Goal: Transaction & Acquisition: Purchase product/service

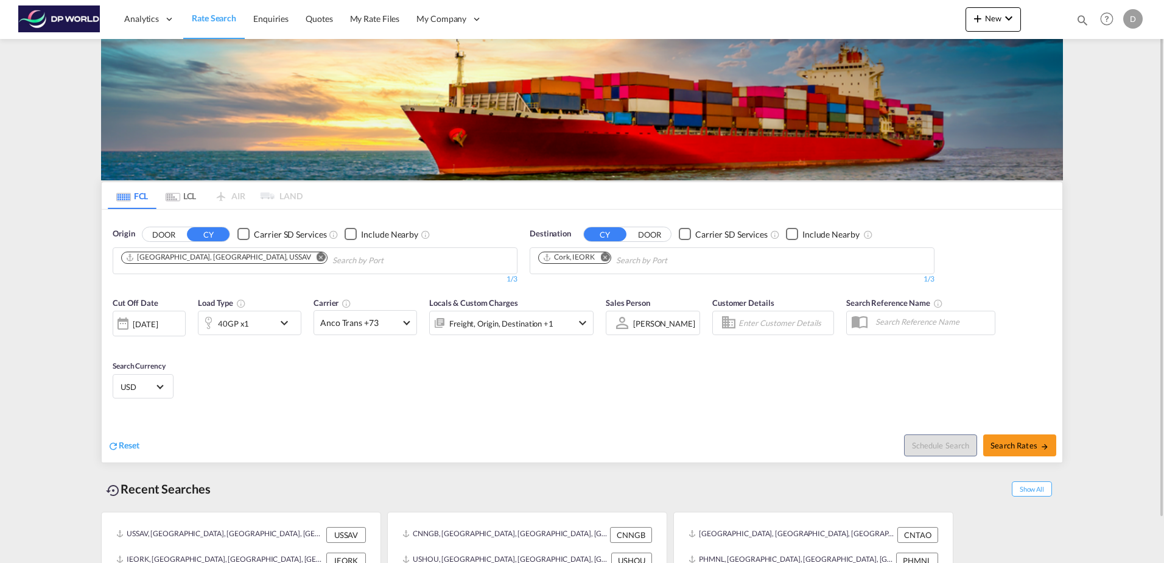
click at [609, 259] on md-icon "Remove" at bounding box center [604, 256] width 9 height 9
click at [317, 259] on md-icon "Remove" at bounding box center [321, 256] width 9 height 9
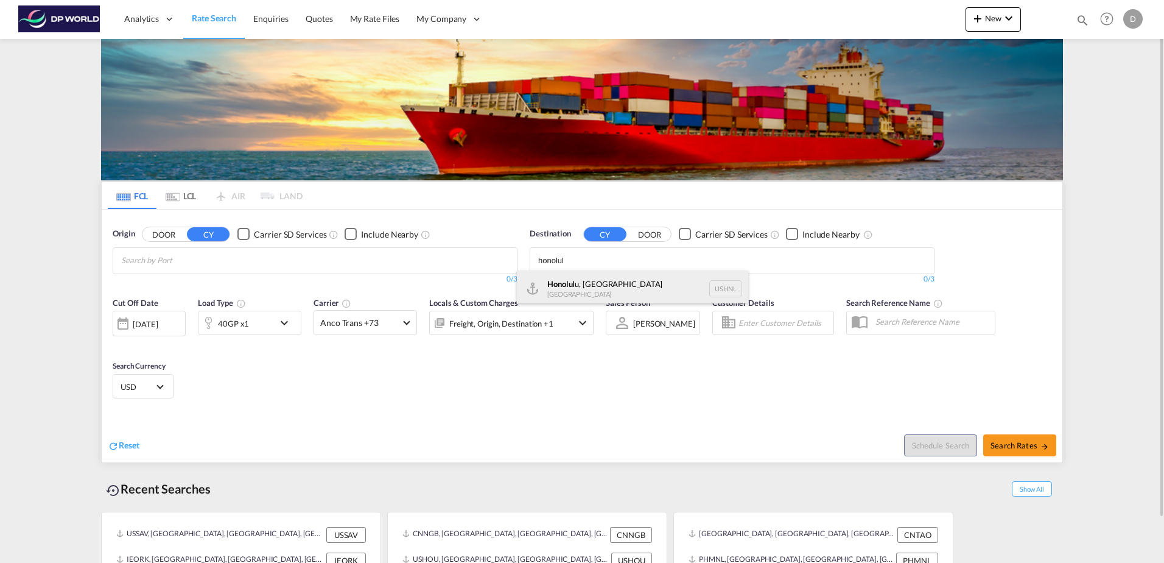
type input "honolul"
click at [583, 290] on div "Honolul u, [GEOGRAPHIC_DATA] USHNL" at bounding box center [632, 288] width 231 height 37
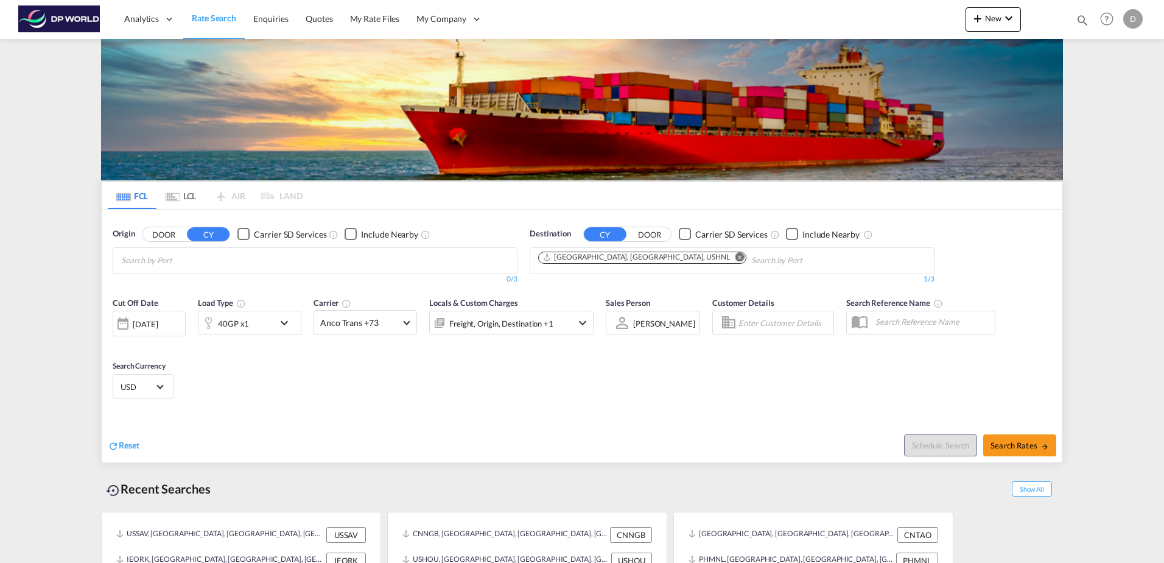
click at [443, 264] on body "Analytics Dashboard Rate Search Enquiries Quotes My Rate Files My Company" at bounding box center [582, 281] width 1164 height 563
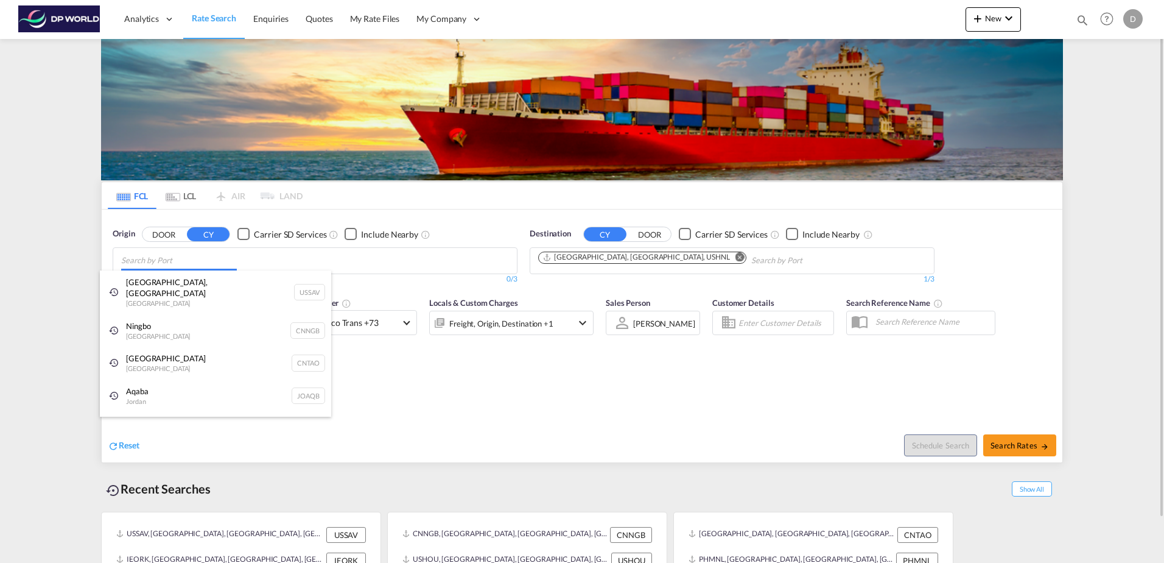
click at [313, 259] on body "Analytics Dashboard Rate Search Enquiries Quotes My Rate Files My Company" at bounding box center [582, 281] width 1164 height 563
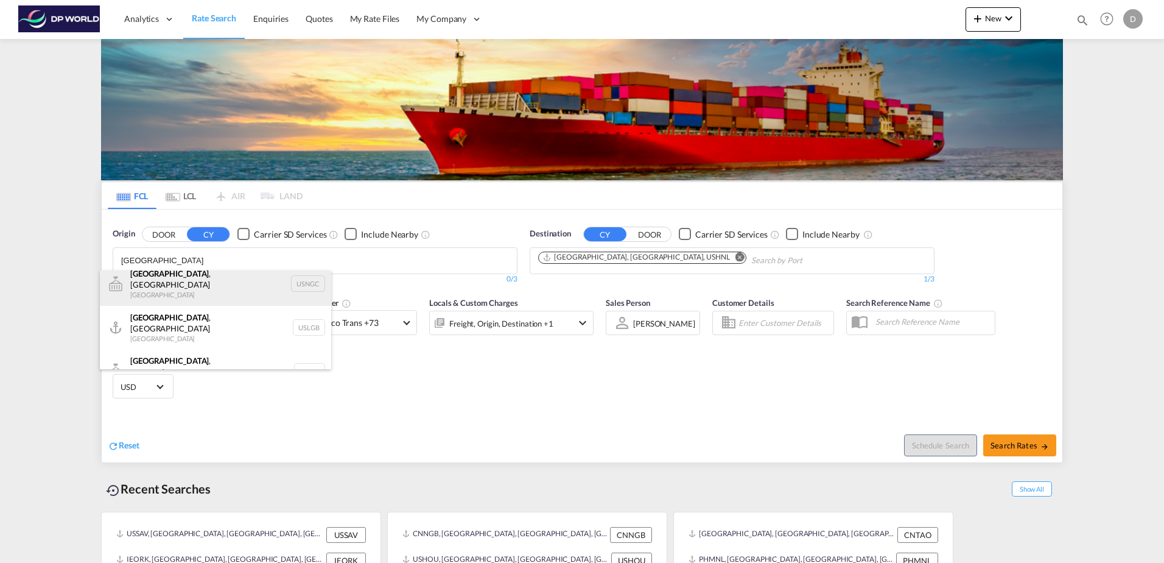
scroll to position [11, 0]
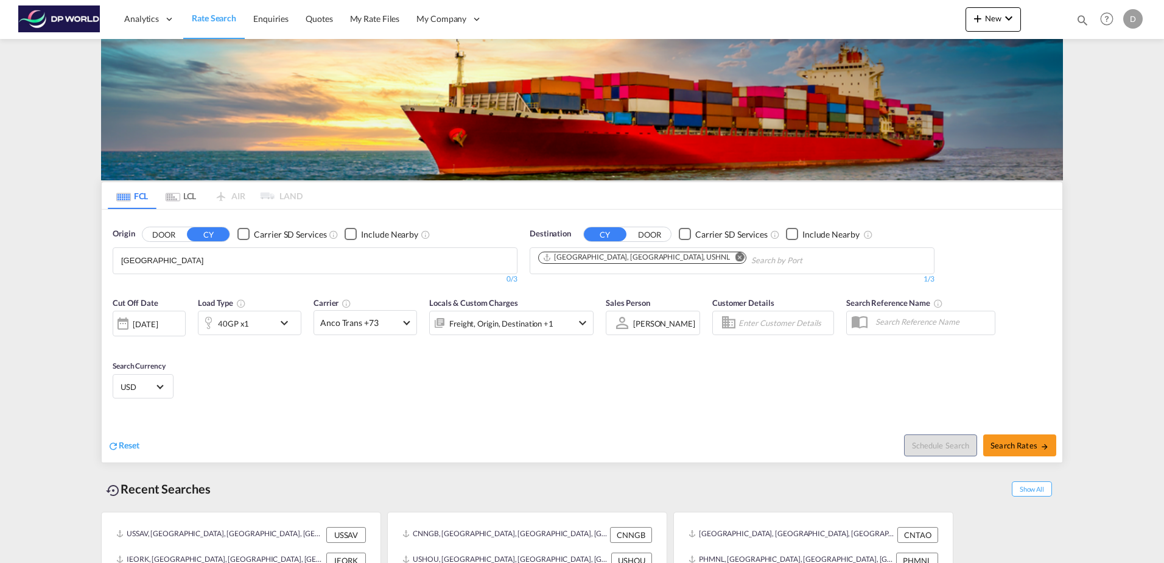
drag, startPoint x: 177, startPoint y: 261, endPoint x: 54, endPoint y: 242, distance: 124.3
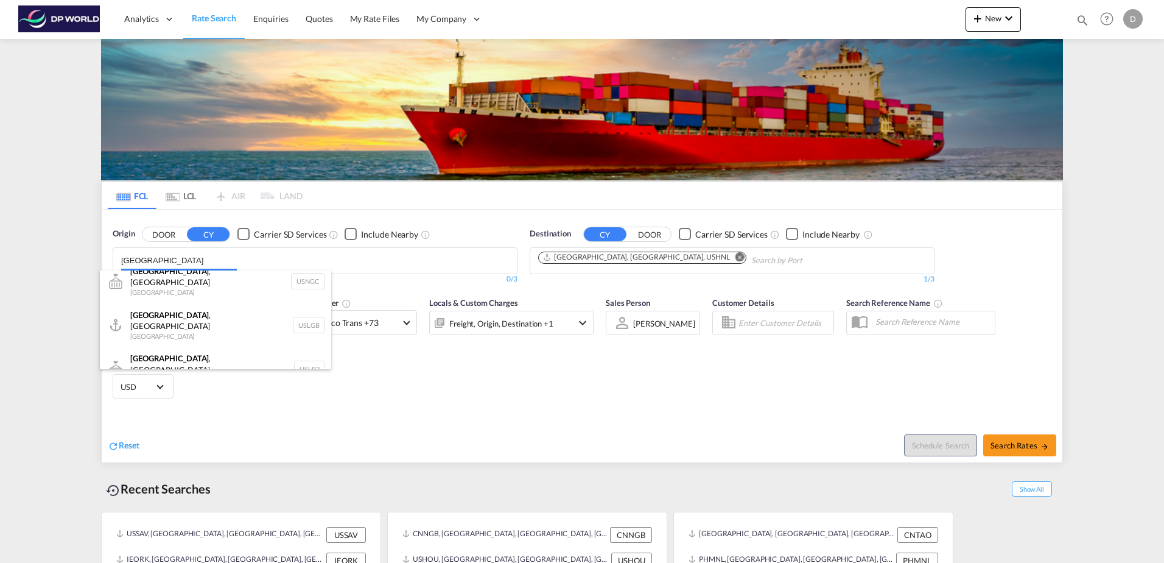
click at [209, 261] on body "Analytics Dashboard Rate Search Enquiries Quotes My Rate Files My Company" at bounding box center [582, 281] width 1164 height 563
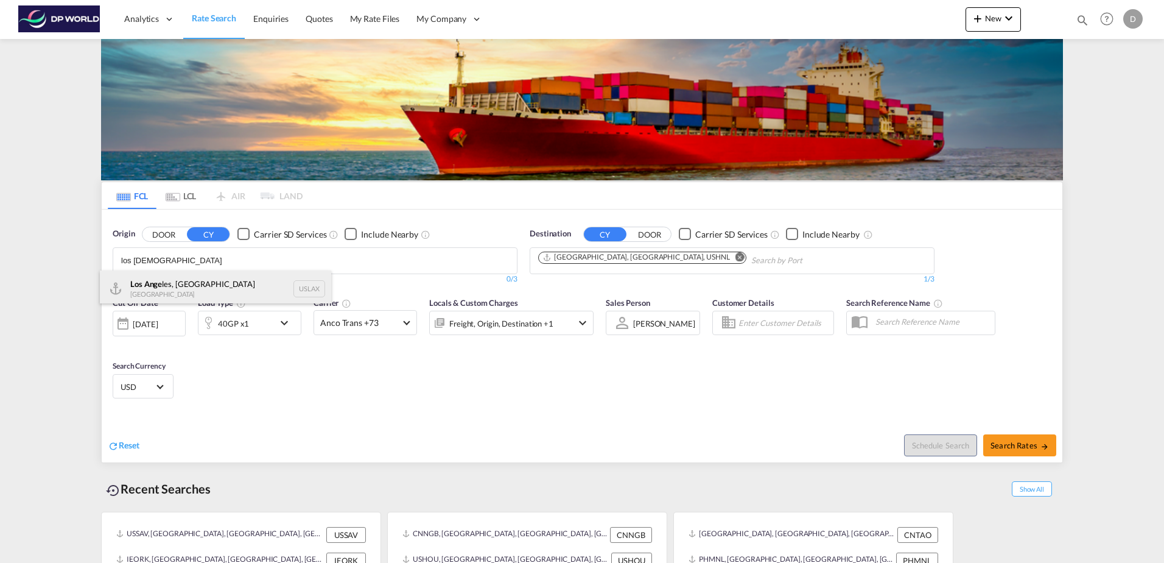
type input "los [DEMOGRAPHIC_DATA]"
click at [275, 292] on div "Los Ange les, CA United States USLAX" at bounding box center [215, 288] width 231 height 37
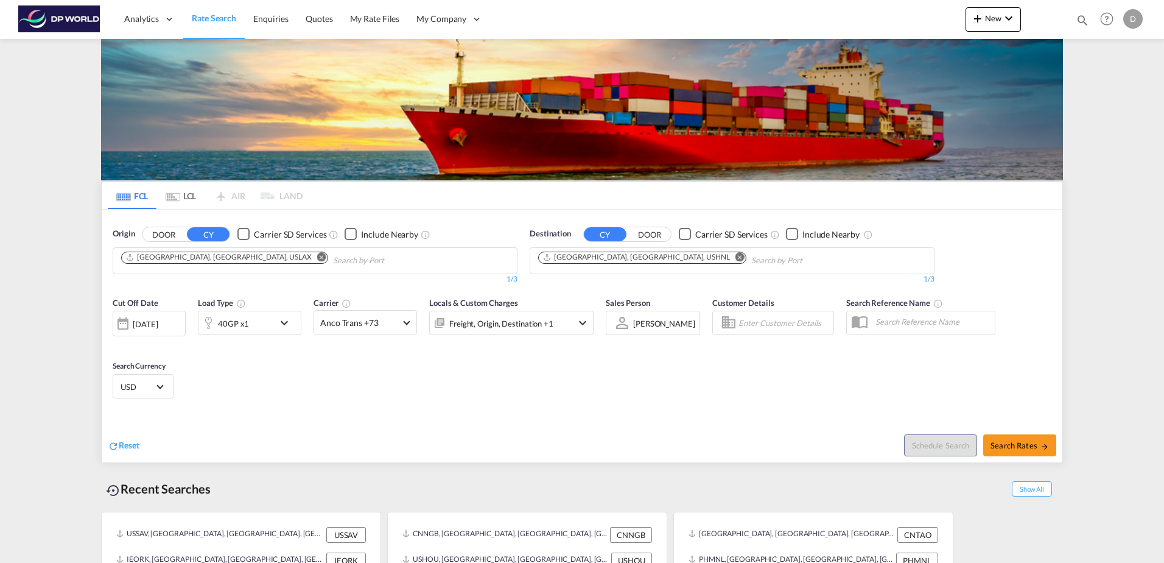
click at [158, 323] on div "[DATE]" at bounding box center [145, 323] width 25 height 11
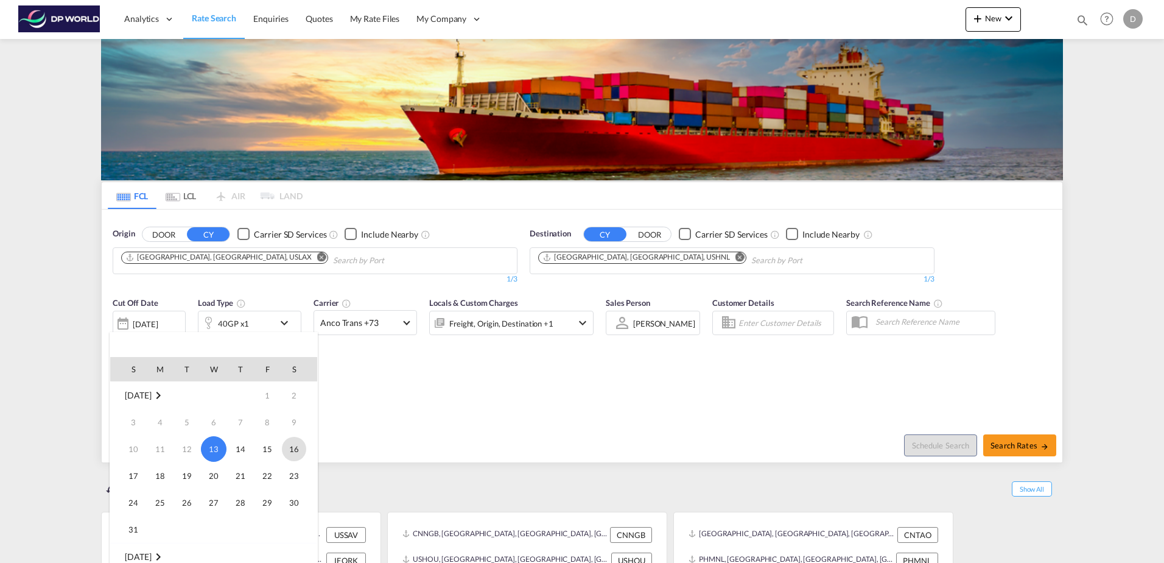
click at [300, 451] on span "16" at bounding box center [294, 449] width 24 height 24
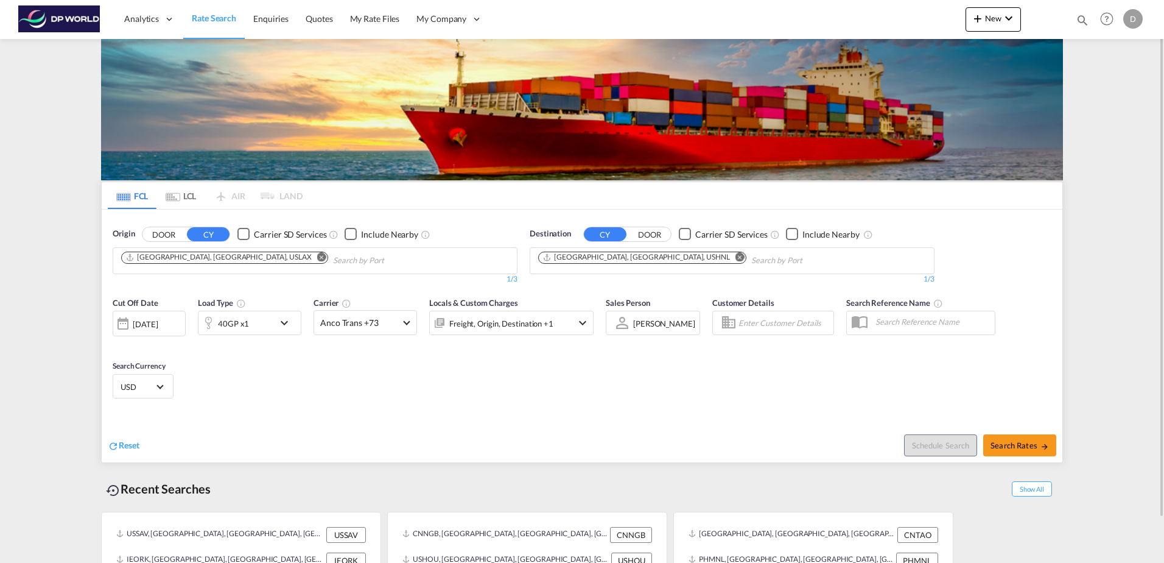
click at [273, 326] on div "40GP x1" at bounding box center [235, 322] width 75 height 24
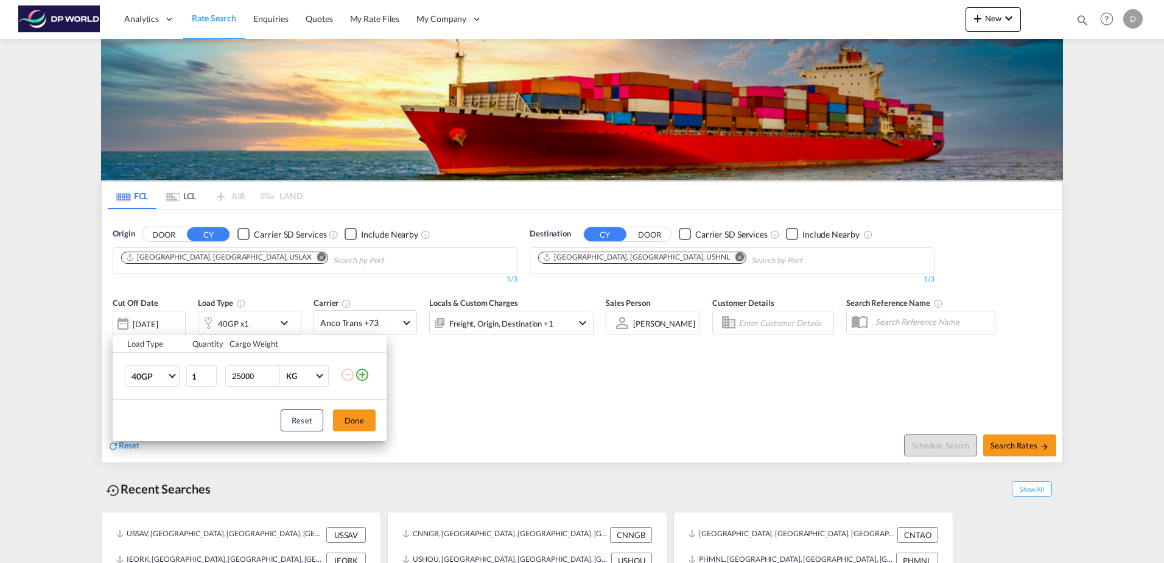
click at [404, 329] on div "Load Type Quantity Cargo Weight 40GP 20GP 40GP 40HC 45HC 20RE 40RE 40HR 20OT 40…" at bounding box center [582, 281] width 1164 height 563
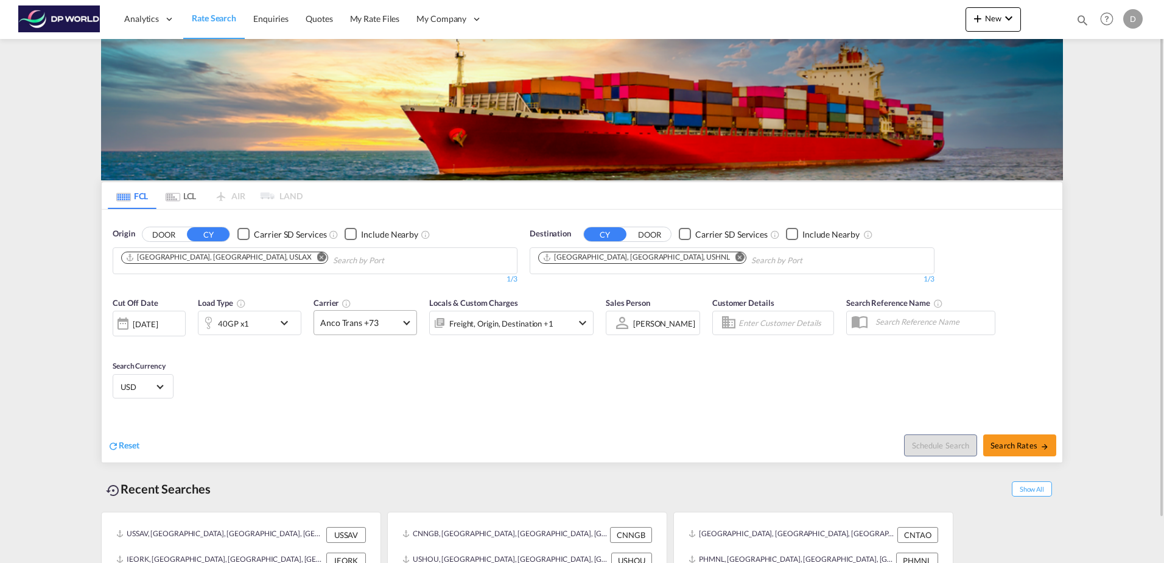
click at [397, 323] on span "Anco Trans +73" at bounding box center [359, 323] width 79 height 12
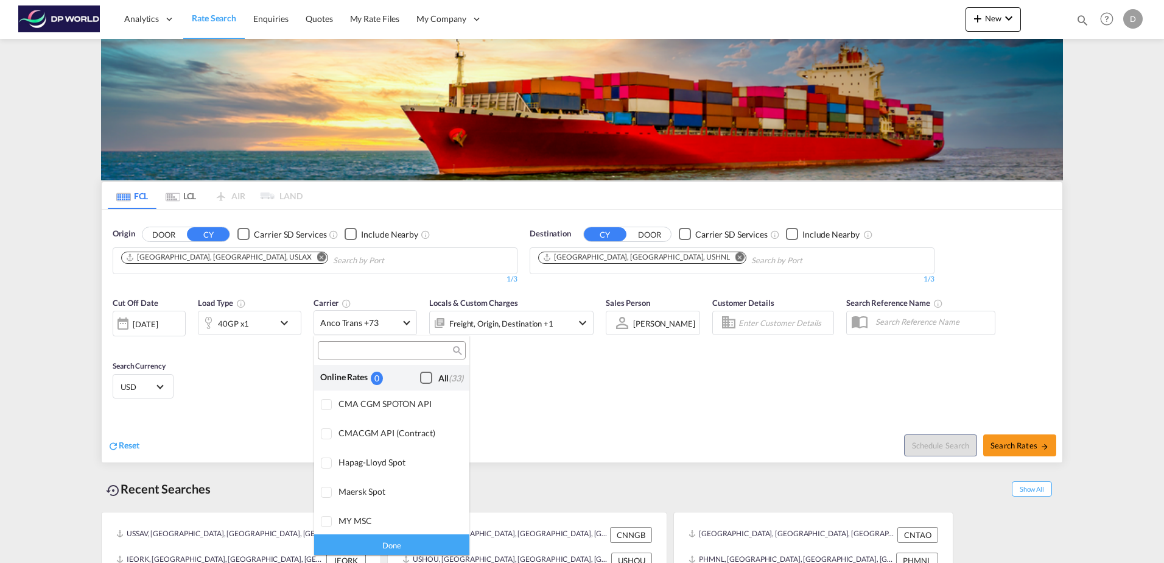
click at [420, 373] on div "Checkbox No Ink" at bounding box center [426, 377] width 12 height 12
click at [402, 541] on div "Done" at bounding box center [391, 543] width 155 height 21
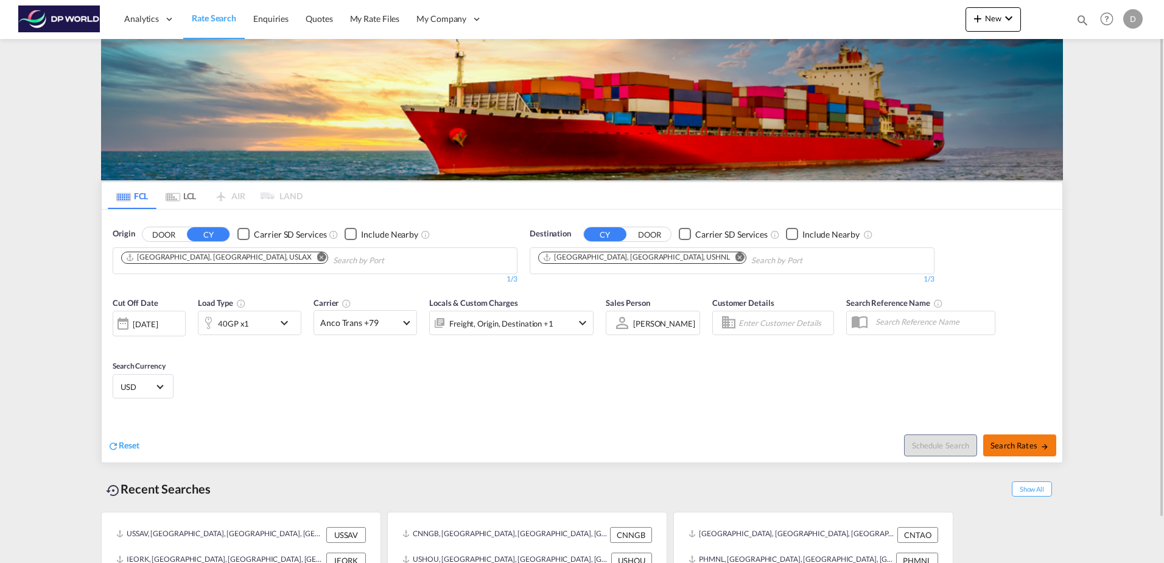
click at [1014, 446] on span "Search Rates" at bounding box center [1020, 445] width 58 height 10
type input "USLAX to USHNL / [DATE]"
